Goal: Task Accomplishment & Management: Complete application form

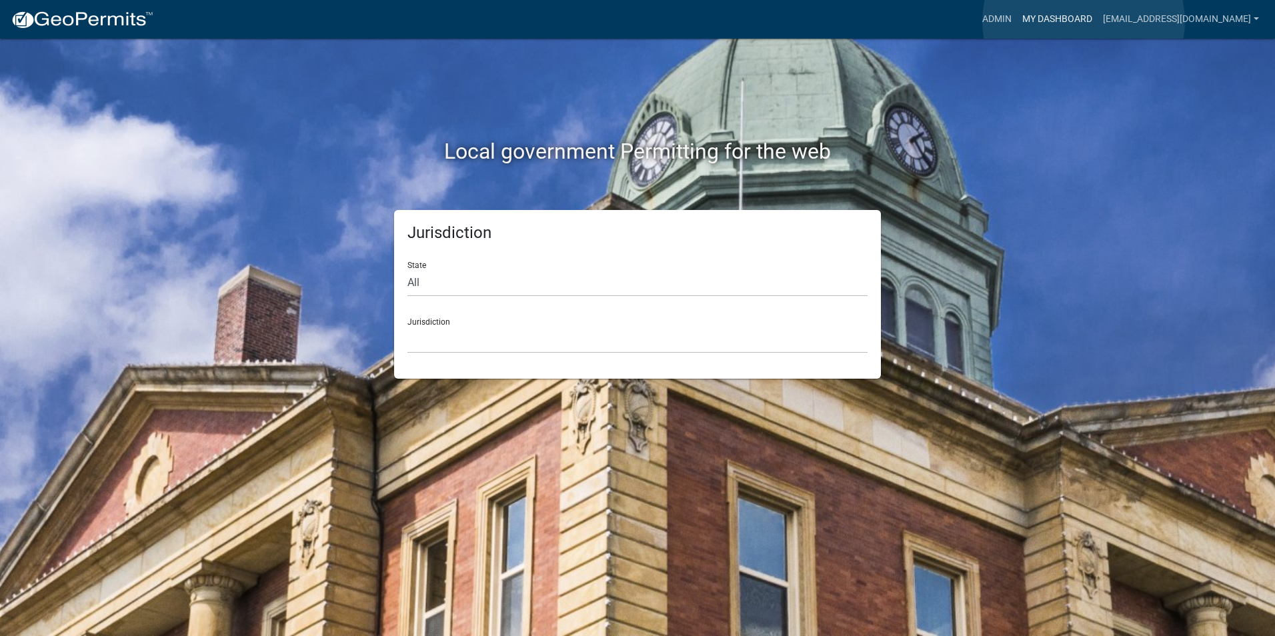
click at [1083, 21] on link "My Dashboard" at bounding box center [1057, 19] width 81 height 25
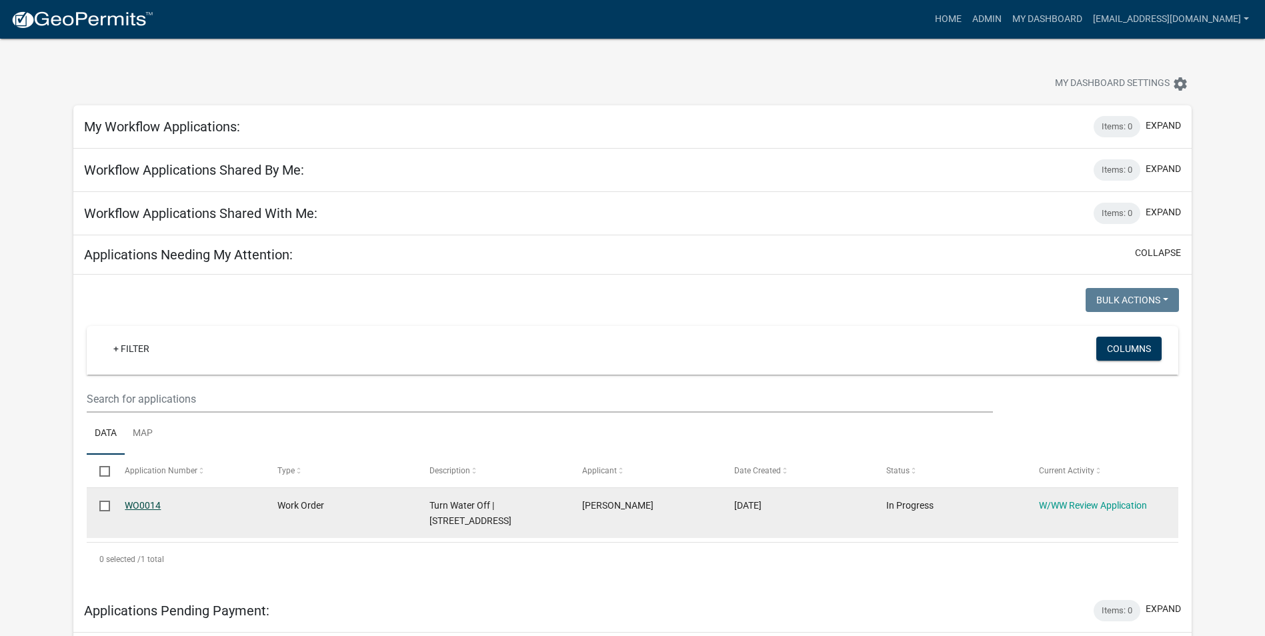
click at [138, 505] on link "WO0014" at bounding box center [143, 505] width 36 height 11
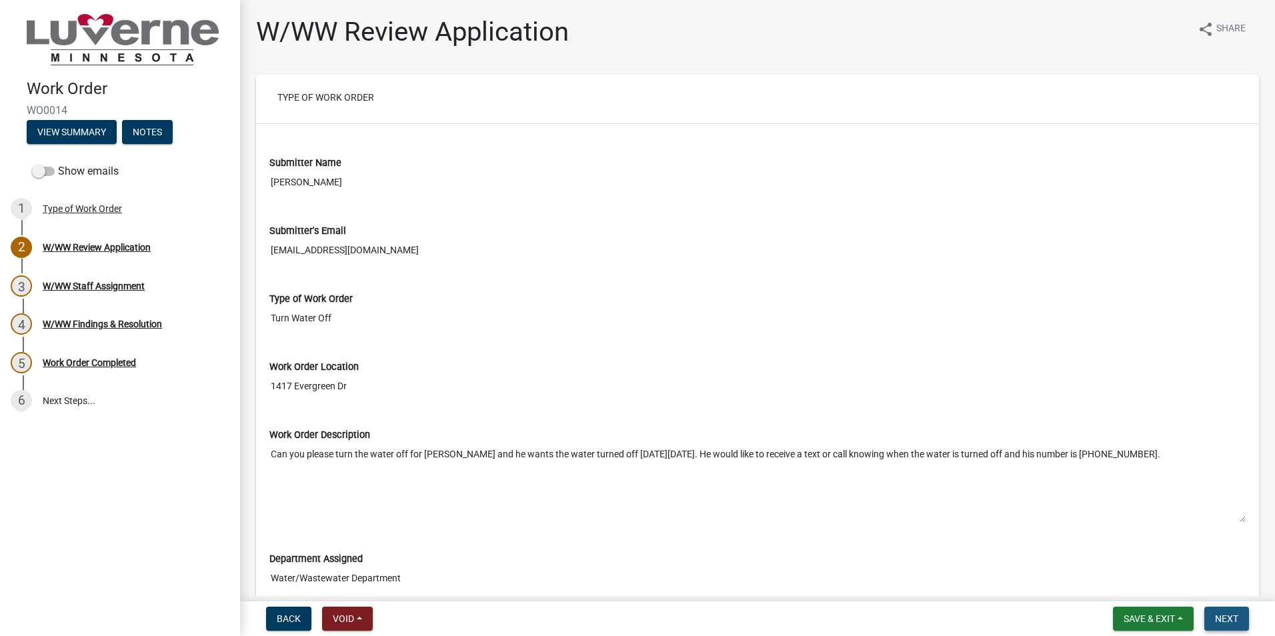
click at [1219, 621] on span "Next" at bounding box center [1226, 618] width 23 height 11
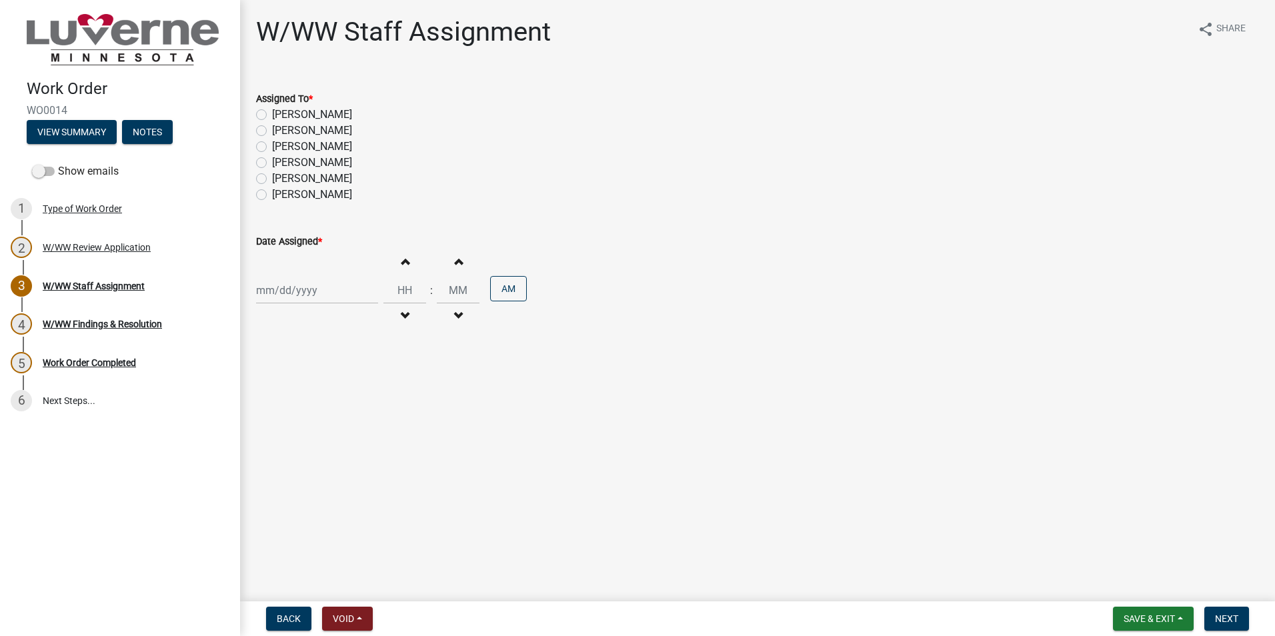
click at [272, 113] on label "[PERSON_NAME]" at bounding box center [312, 115] width 80 height 16
click at [272, 113] on input "[PERSON_NAME]" at bounding box center [276, 111] width 9 height 9
radio input "true"
click at [272, 129] on label "[PERSON_NAME]" at bounding box center [312, 131] width 80 height 16
click at [272, 129] on input "[PERSON_NAME]" at bounding box center [276, 127] width 9 height 9
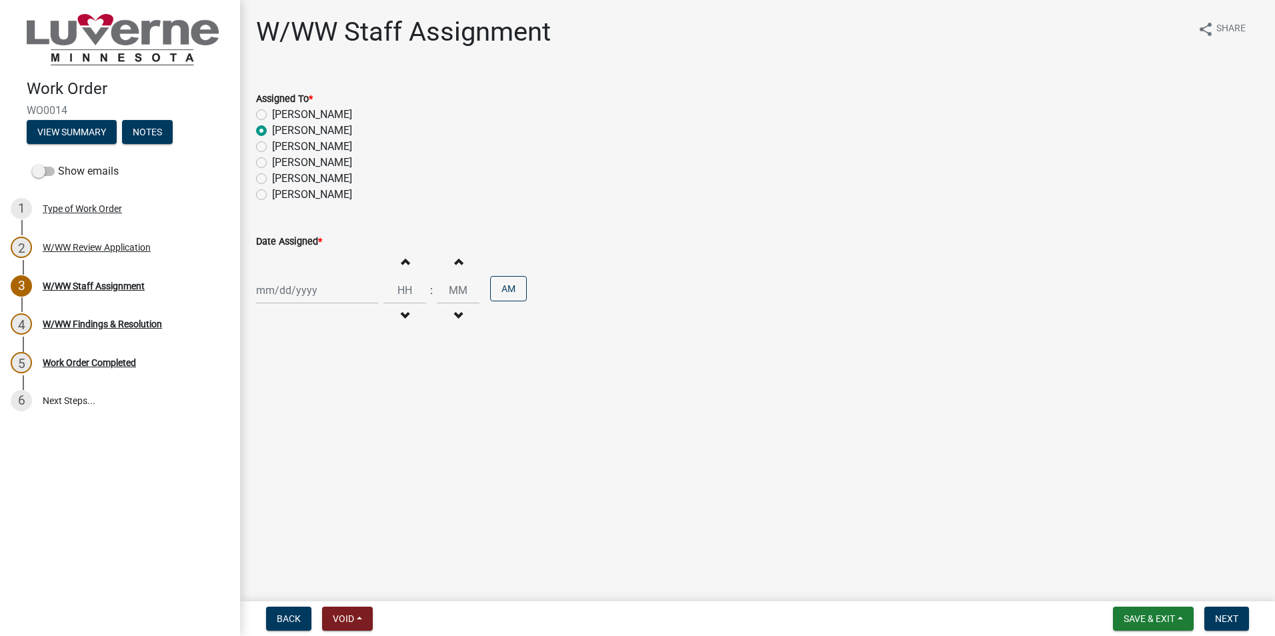
radio input "true"
click at [325, 290] on div at bounding box center [317, 290] width 122 height 27
select select "10"
select select "2025"
click at [311, 293] on input "Date Assigned *" at bounding box center [317, 290] width 122 height 27
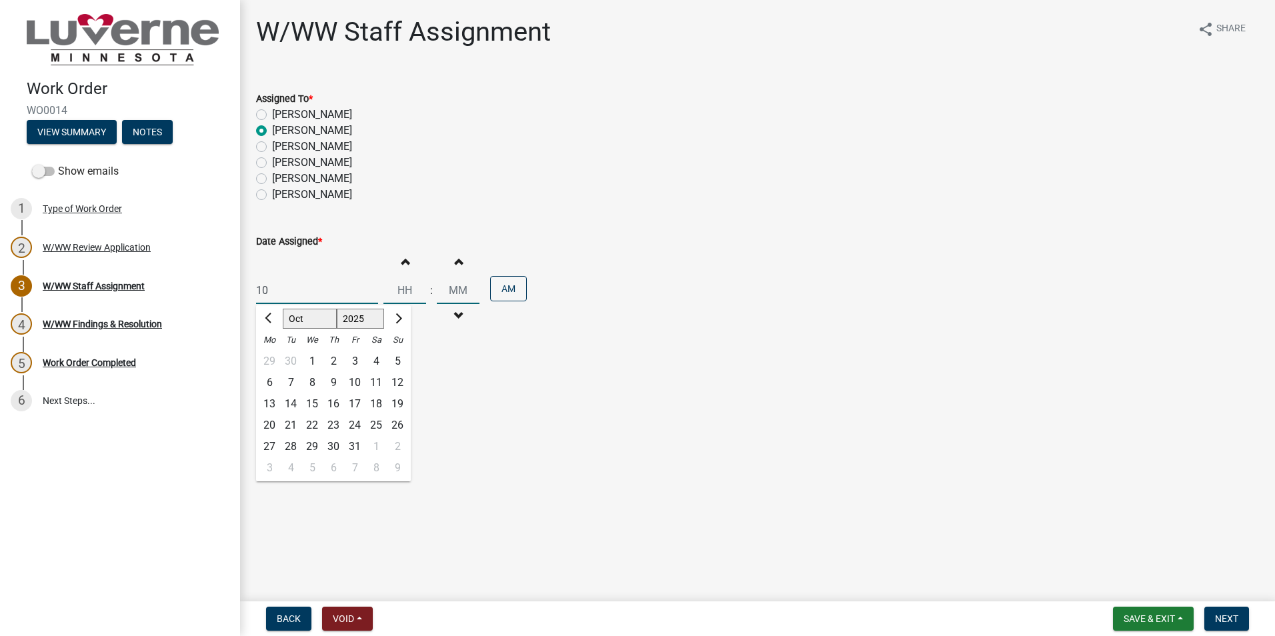
click at [325, 291] on input "10" at bounding box center [317, 290] width 122 height 27
click at [287, 289] on input "10" at bounding box center [317, 290] width 122 height 27
type input "1"
click at [295, 404] on div "14" at bounding box center [290, 403] width 21 height 21
type input "[DATE]"
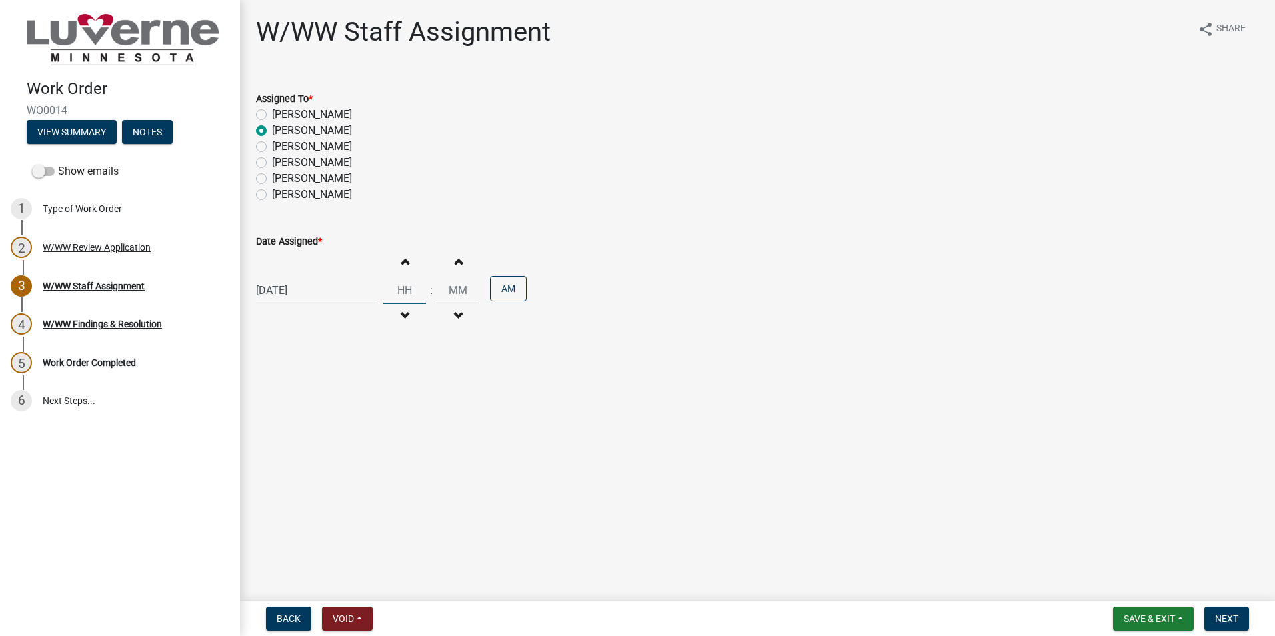
click at [406, 293] on input "Hours" at bounding box center [404, 290] width 43 height 27
type input "10"
type input "00"
click at [1218, 615] on span "Next" at bounding box center [1226, 618] width 23 height 11
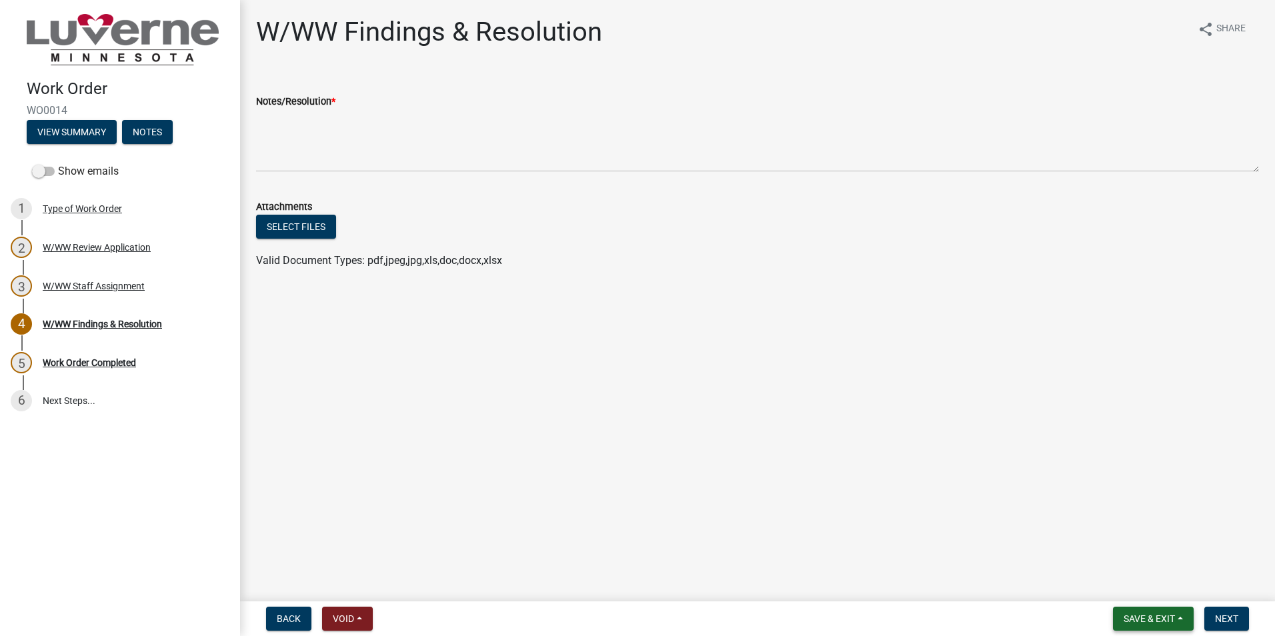
click at [1126, 619] on span "Save & Exit" at bounding box center [1148, 618] width 51 height 11
click at [1113, 577] on button "Save & Exit" at bounding box center [1140, 584] width 107 height 32
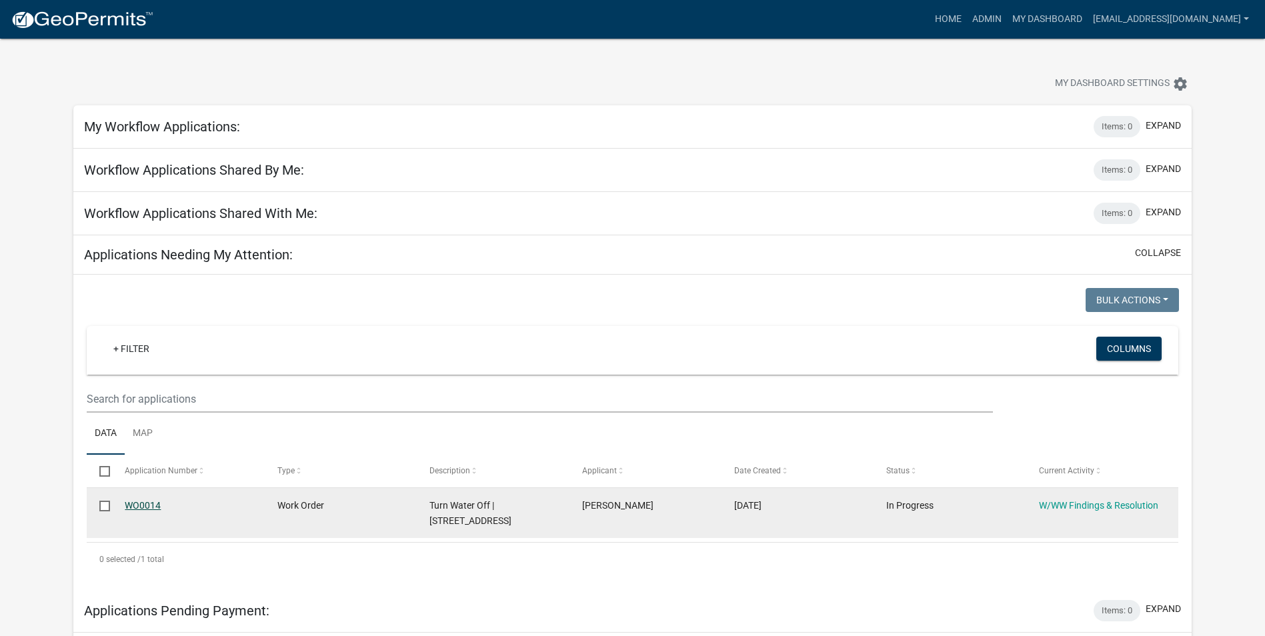
click at [147, 507] on link "WO0014" at bounding box center [143, 505] width 36 height 11
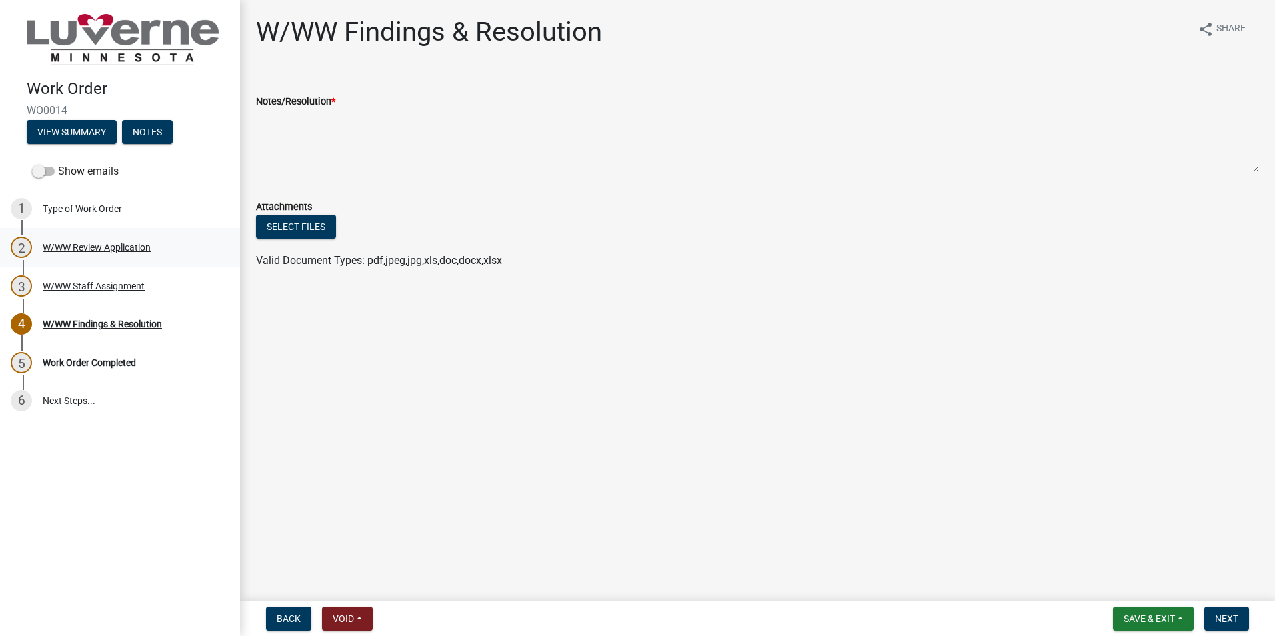
click at [126, 255] on div "2 W/WW Review Application" at bounding box center [115, 247] width 208 height 21
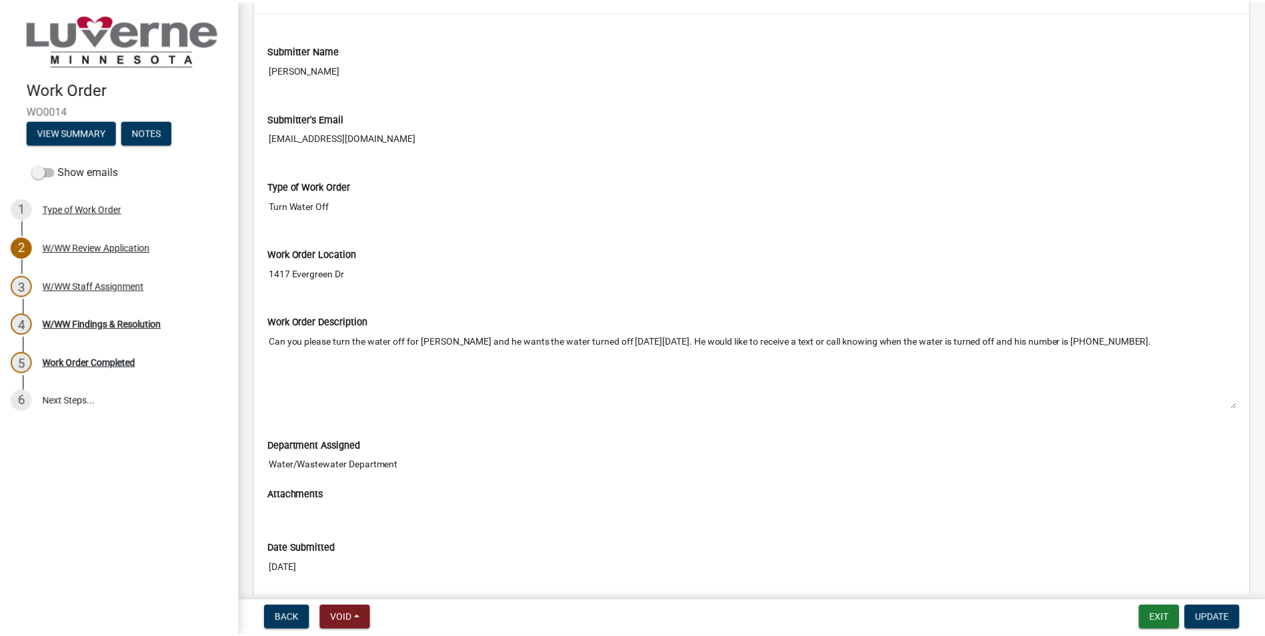
scroll to position [133, 0]
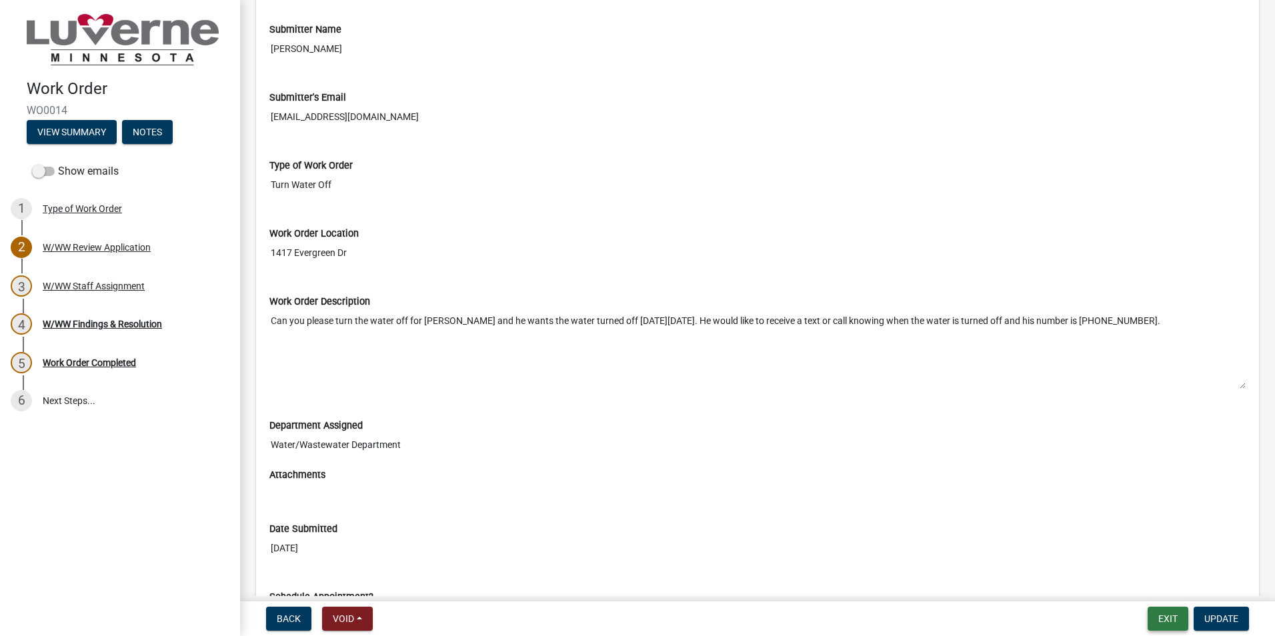
click at [1174, 614] on button "Exit" at bounding box center [1167, 619] width 41 height 24
